Goal: Task Accomplishment & Management: Use online tool/utility

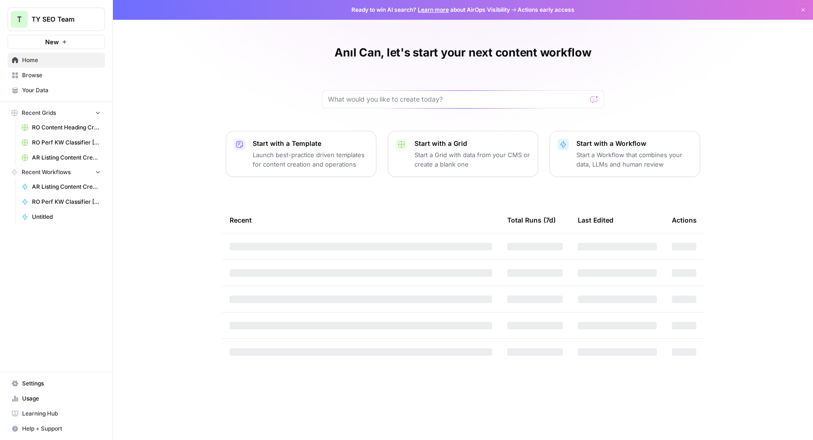
click at [47, 155] on span "AR Listing Content Creation Grid [Anil]" at bounding box center [66, 157] width 69 height 8
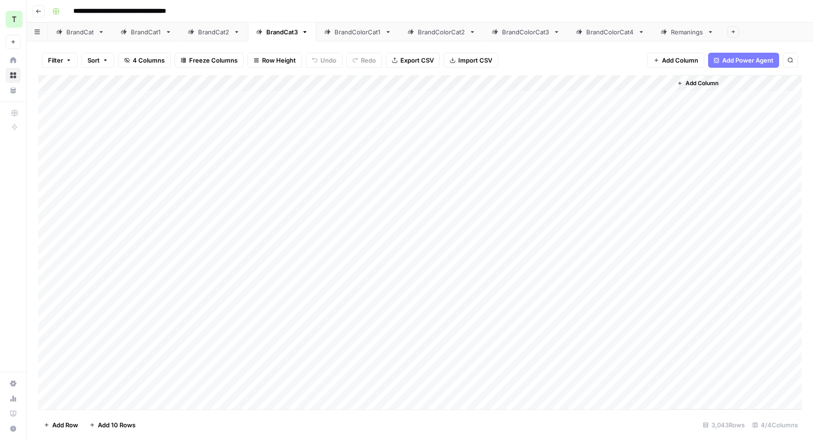
click at [365, 35] on div "BrandColorCat1" at bounding box center [358, 31] width 47 height 9
click at [458, 81] on div "Add Column" at bounding box center [420, 242] width 764 height 334
click at [386, 99] on div "Add Column" at bounding box center [420, 242] width 764 height 334
click at [405, 116] on div "Add Column" at bounding box center [420, 242] width 764 height 334
click at [459, 83] on div "Add Column" at bounding box center [420, 242] width 764 height 334
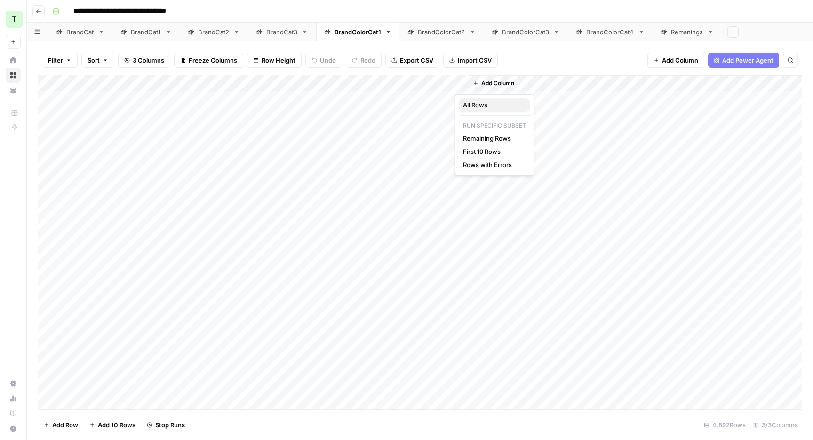
click at [477, 104] on span "All Rows" at bounding box center [492, 104] width 59 height 9
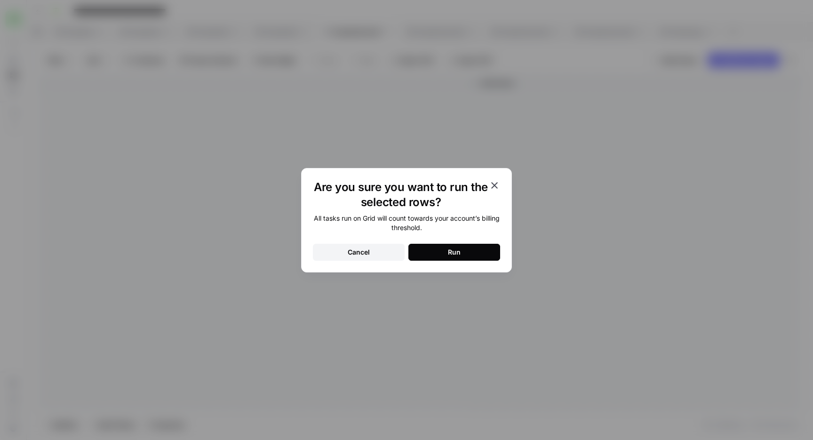
click at [448, 258] on button "Run" at bounding box center [455, 252] width 92 height 17
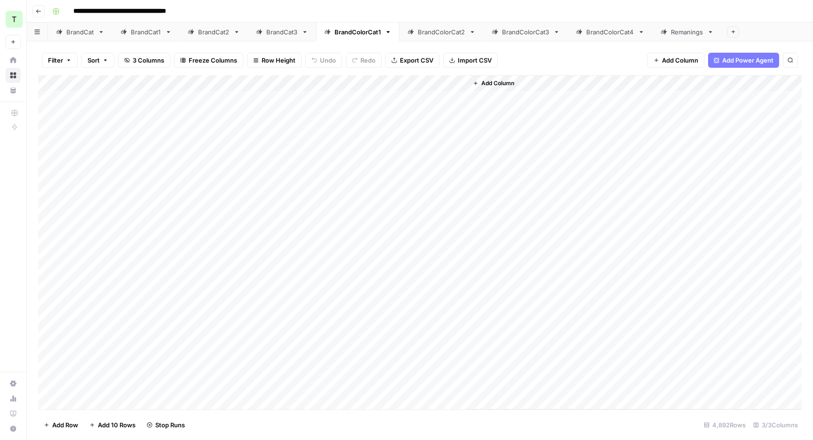
click at [435, 34] on div "BrandColorCat2" at bounding box center [442, 31] width 48 height 9
click at [460, 82] on div "Add Column" at bounding box center [420, 242] width 764 height 334
click at [473, 107] on span "All Rows" at bounding box center [492, 104] width 59 height 9
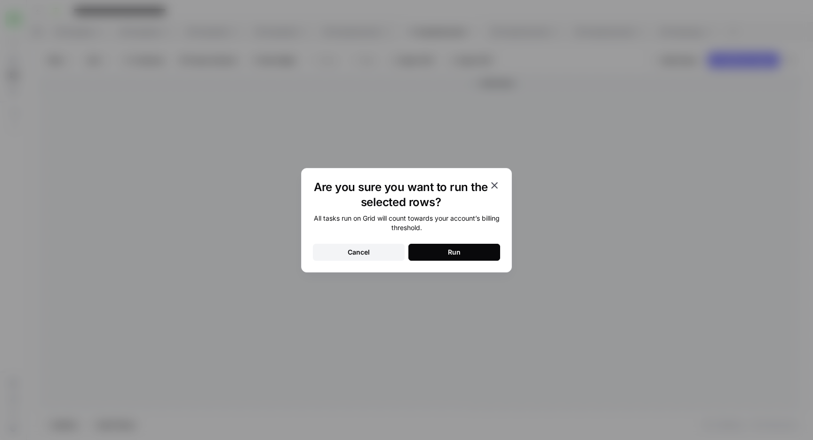
click at [445, 248] on button "Run" at bounding box center [455, 252] width 92 height 17
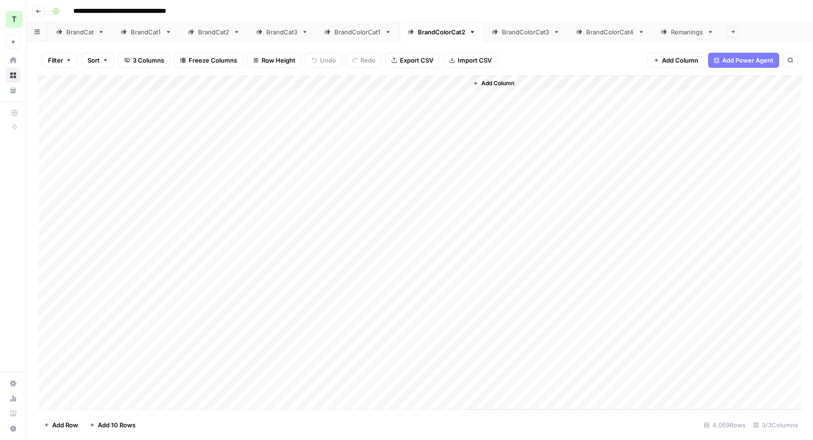
click at [360, 28] on div "BrandColorCat1" at bounding box center [358, 31] width 47 height 9
click at [436, 33] on div "BrandColorCat2" at bounding box center [442, 31] width 48 height 9
click at [378, 21] on header "**********" at bounding box center [420, 11] width 787 height 23
click at [377, 24] on link "BrandColorCat1" at bounding box center [357, 32] width 83 height 19
click at [428, 34] on div "BrandColorCat2" at bounding box center [442, 31] width 48 height 9
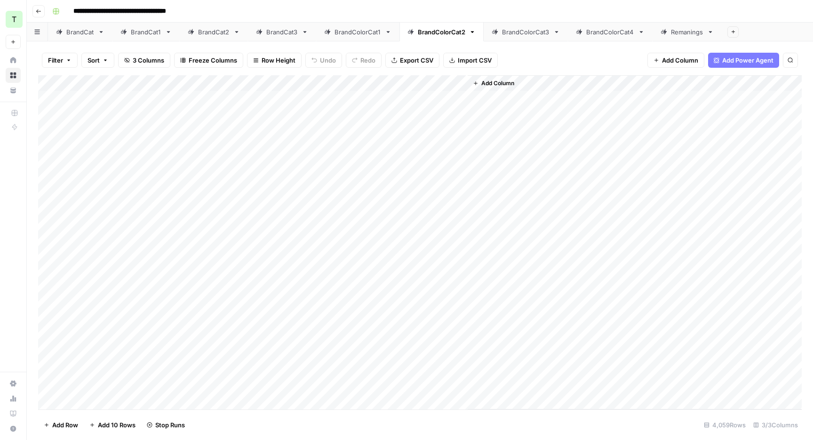
click at [524, 32] on div "BrandColorCat3" at bounding box center [526, 31] width 48 height 9
click at [582, 84] on div "Add Column" at bounding box center [420, 242] width 764 height 334
click at [613, 102] on span "All Rows" at bounding box center [615, 104] width 59 height 9
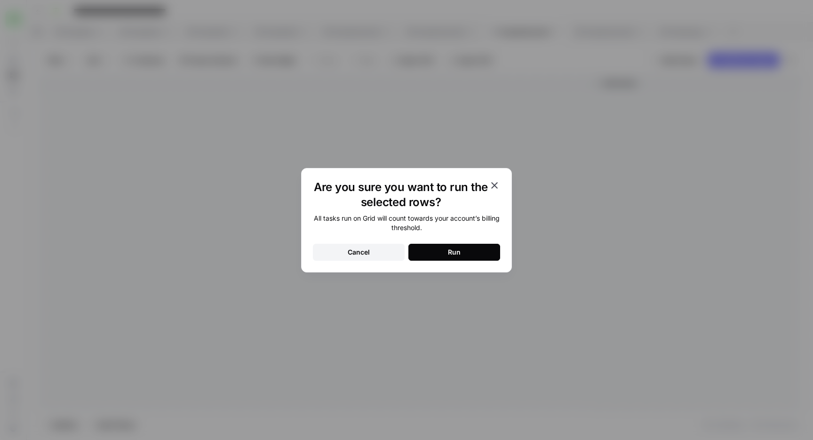
click at [465, 252] on button "Run" at bounding box center [455, 252] width 92 height 17
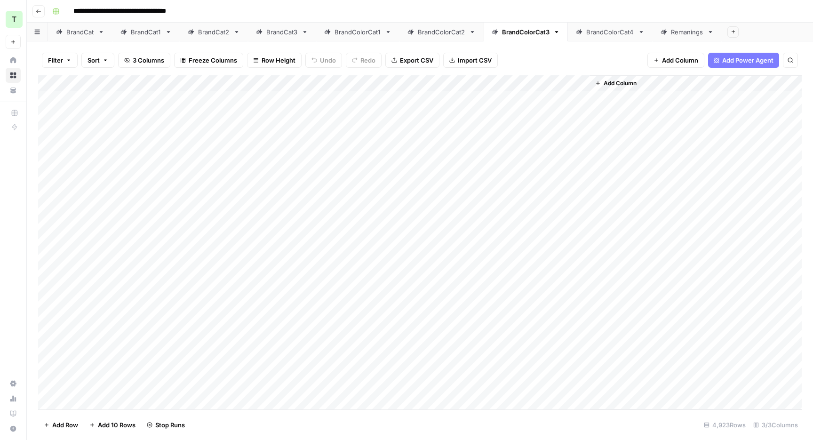
click at [601, 31] on div "BrandColorCat4" at bounding box center [610, 31] width 48 height 9
click at [460, 83] on div "Add Column" at bounding box center [420, 242] width 764 height 334
click at [471, 109] on span "All Rows" at bounding box center [492, 104] width 59 height 9
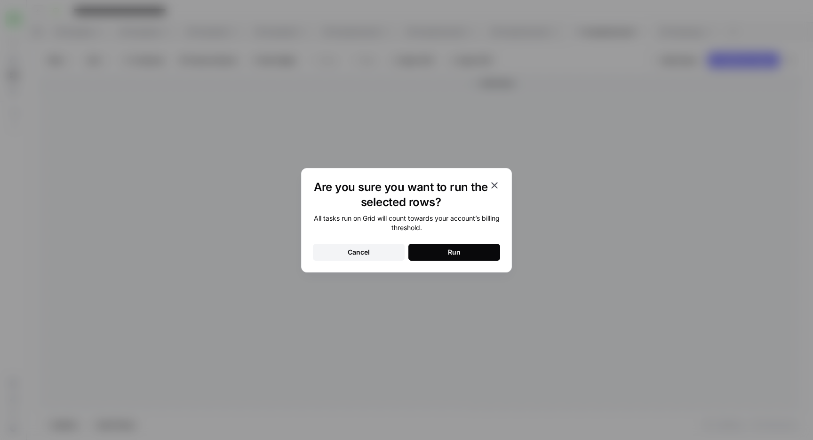
click at [462, 244] on button "Run" at bounding box center [455, 252] width 92 height 17
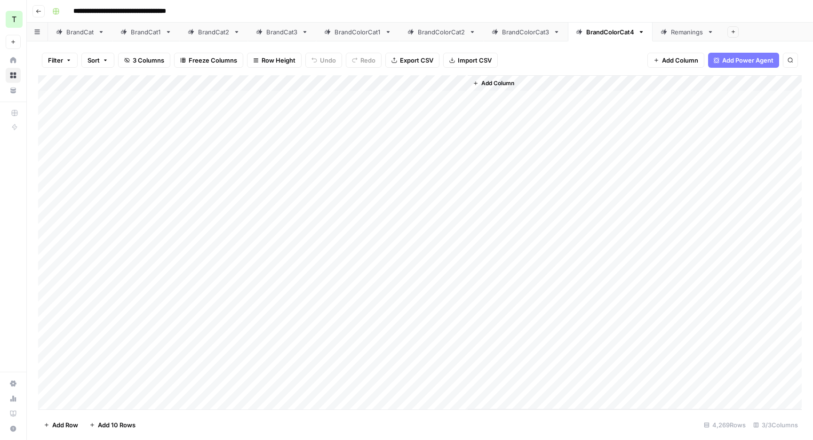
click at [674, 31] on div "Remanings" at bounding box center [687, 31] width 32 height 9
click at [458, 82] on div "Add Column" at bounding box center [420, 242] width 764 height 334
click at [490, 103] on span "All Rows" at bounding box center [492, 104] width 59 height 9
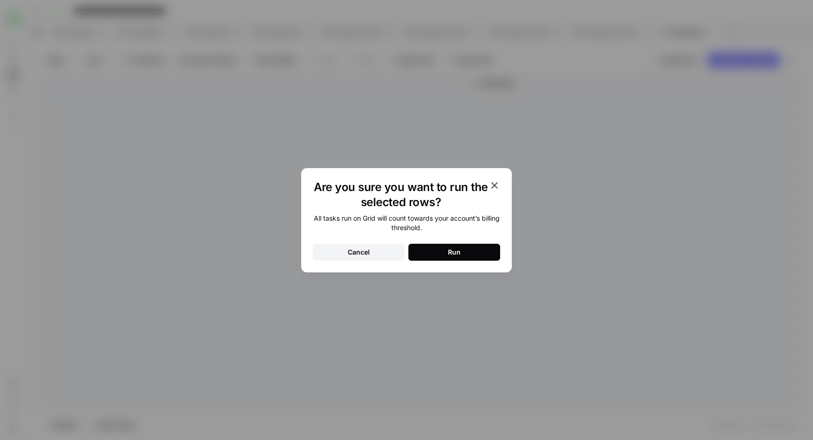
click at [438, 256] on button "Run" at bounding box center [455, 252] width 92 height 17
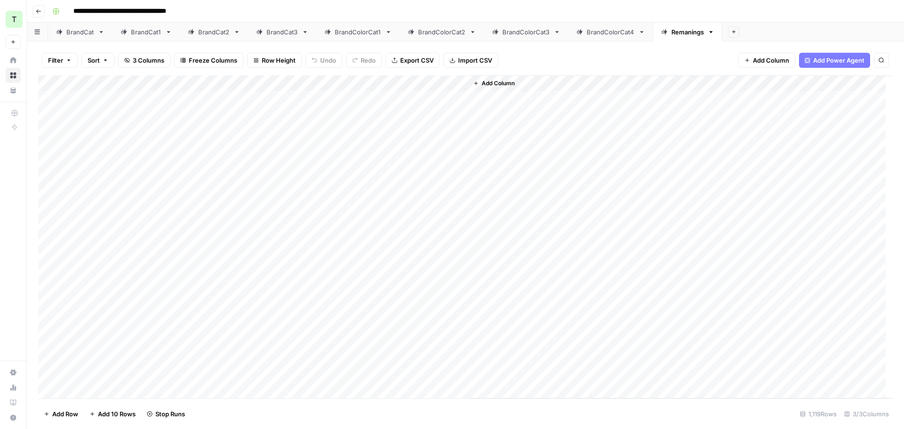
click at [428, 10] on div "**********" at bounding box center [471, 11] width 846 height 15
click at [294, 12] on div "**********" at bounding box center [471, 11] width 846 height 15
click at [385, 48] on div "Filter Sort 3 Columns Freeze Columns Row Height Undo Redo Export CSV Import CSV…" at bounding box center [465, 60] width 854 height 30
click at [346, 29] on div "BrandColorCat1" at bounding box center [358, 31] width 47 height 9
